Goal: Information Seeking & Learning: Learn about a topic

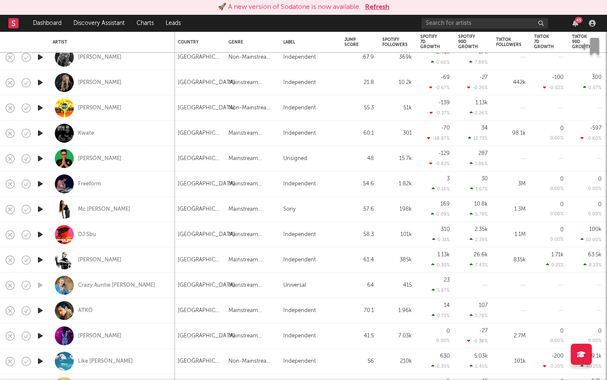
drag, startPoint x: 381, startPoint y: 9, endPoint x: 381, endPoint y: 333, distance: 323.9
click at [381, 9] on button "Refresh" at bounding box center [377, 7] width 24 height 10
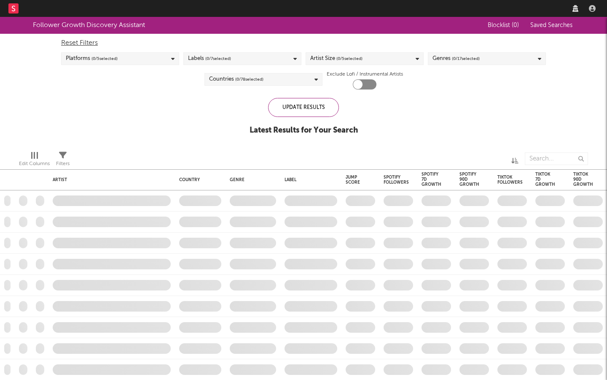
checkbox input "true"
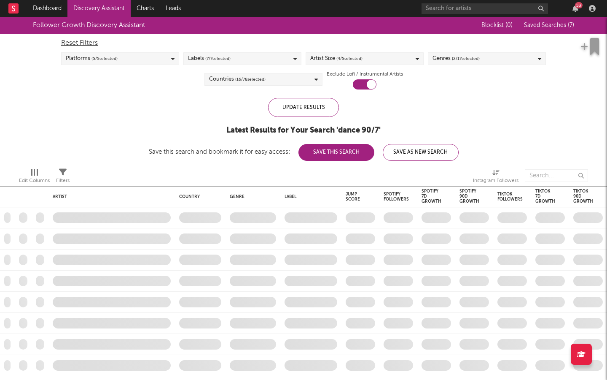
drag, startPoint x: 574, startPoint y: 5, endPoint x: 574, endPoint y: 329, distance: 323.9
click at [574, 5] on icon "button" at bounding box center [576, 8] width 6 height 7
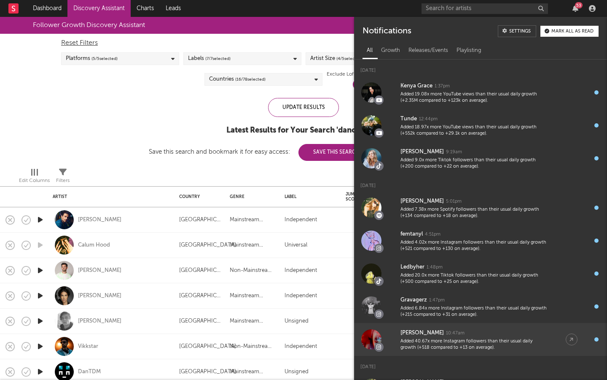
drag, startPoint x: 574, startPoint y: 7, endPoint x: 574, endPoint y: 331, distance: 323.9
click at [574, 7] on icon "button" at bounding box center [576, 8] width 6 height 7
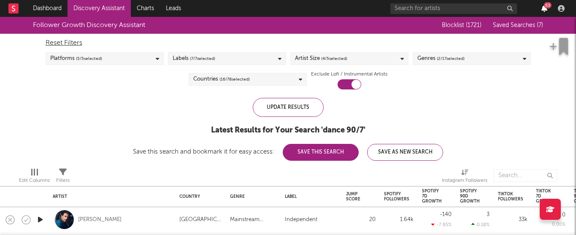
click at [544, 10] on icon "button" at bounding box center [544, 8] width 6 height 7
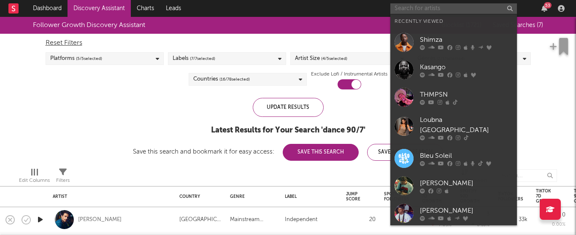
click at [405, 7] on input "text" at bounding box center [453, 8] width 127 height 11
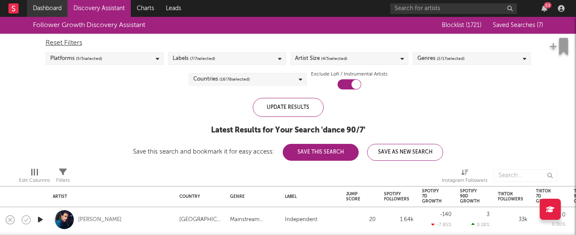
click at [50, 11] on link "Dashboard" at bounding box center [47, 8] width 40 height 17
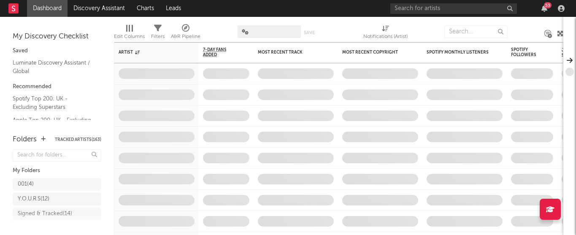
click at [546, 8] on div "53" at bounding box center [548, 5] width 8 height 6
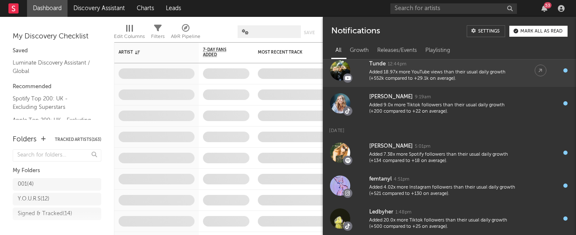
scroll to position [57, 0]
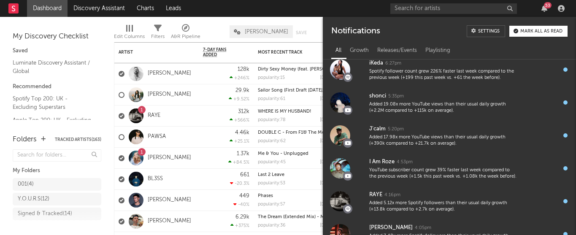
scroll to position [952, 0]
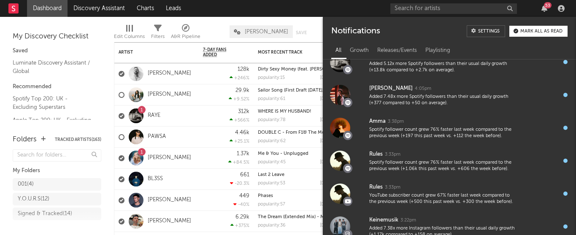
click at [261, 15] on nav "Dashboard Discovery Assistant Charts Leads 53" at bounding box center [288, 8] width 576 height 17
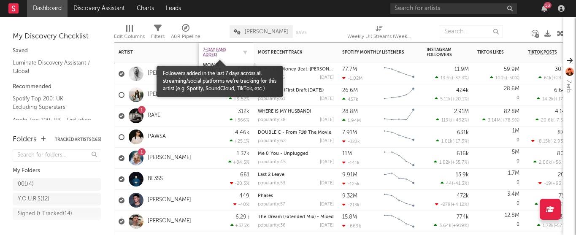
click at [224, 55] on span "7-Day Fans Added" at bounding box center [220, 52] width 34 height 10
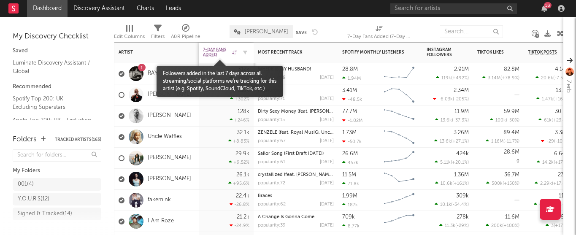
click at [221, 56] on span "7-Day Fans Added" at bounding box center [216, 52] width 27 height 10
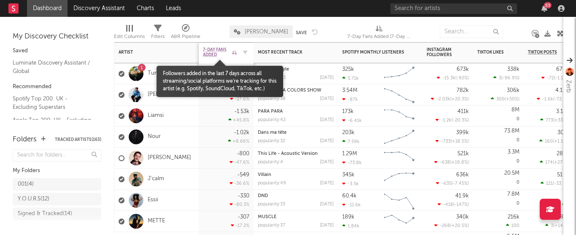
click at [221, 56] on span "7-Day Fans Added" at bounding box center [216, 52] width 27 height 10
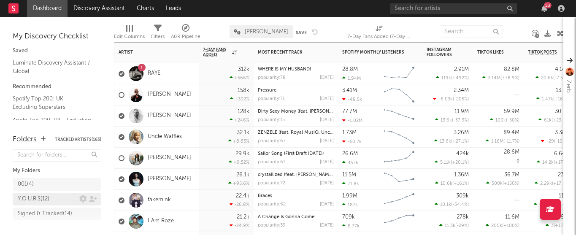
scroll to position [5, 0]
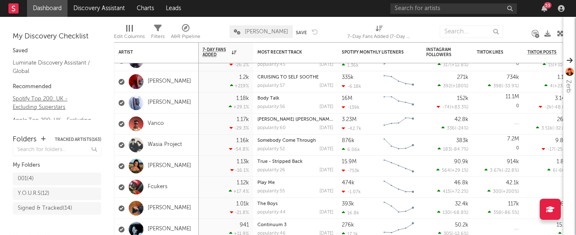
click at [44, 99] on link "Spotify Top 200: UK - Excluding Superstars" at bounding box center [53, 102] width 80 height 17
click at [44, 208] on div "Signed & Tracked ( 14 )" at bounding box center [45, 208] width 54 height 10
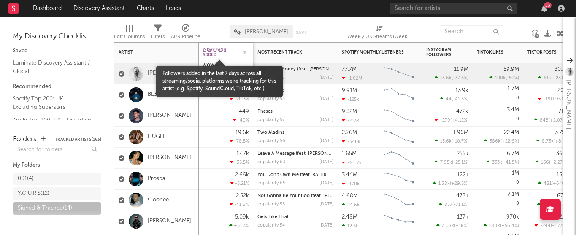
click at [212, 48] on span "7-Day Fans Added" at bounding box center [219, 52] width 34 height 10
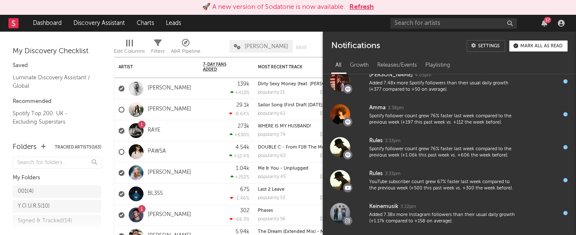
scroll to position [448, 0]
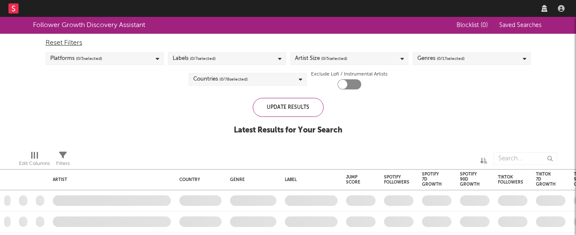
checkbox input "true"
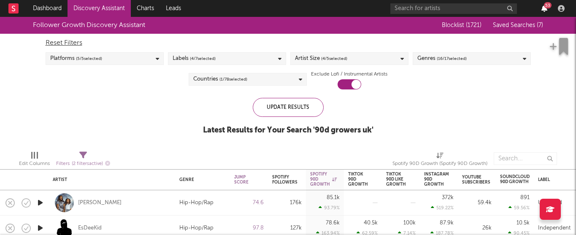
click at [545, 8] on icon "button" at bounding box center [544, 8] width 6 height 7
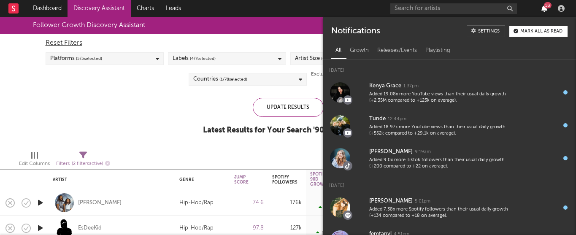
click at [545, 8] on icon "button" at bounding box center [544, 8] width 6 height 7
